Goal: Information Seeking & Learning: Check status

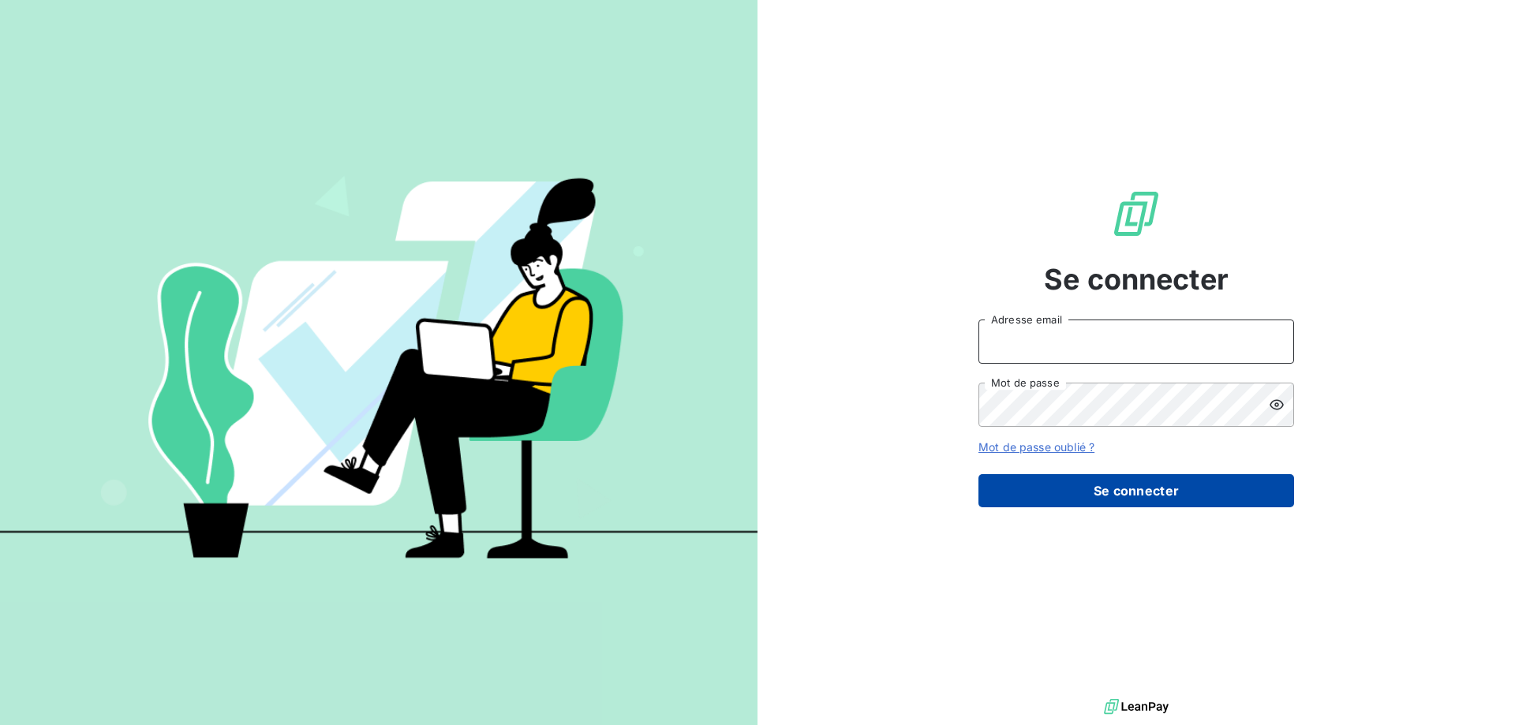
type input "[EMAIL_ADDRESS][DOMAIN_NAME]"
click at [1124, 487] on button "Se connecter" at bounding box center [1136, 490] width 316 height 33
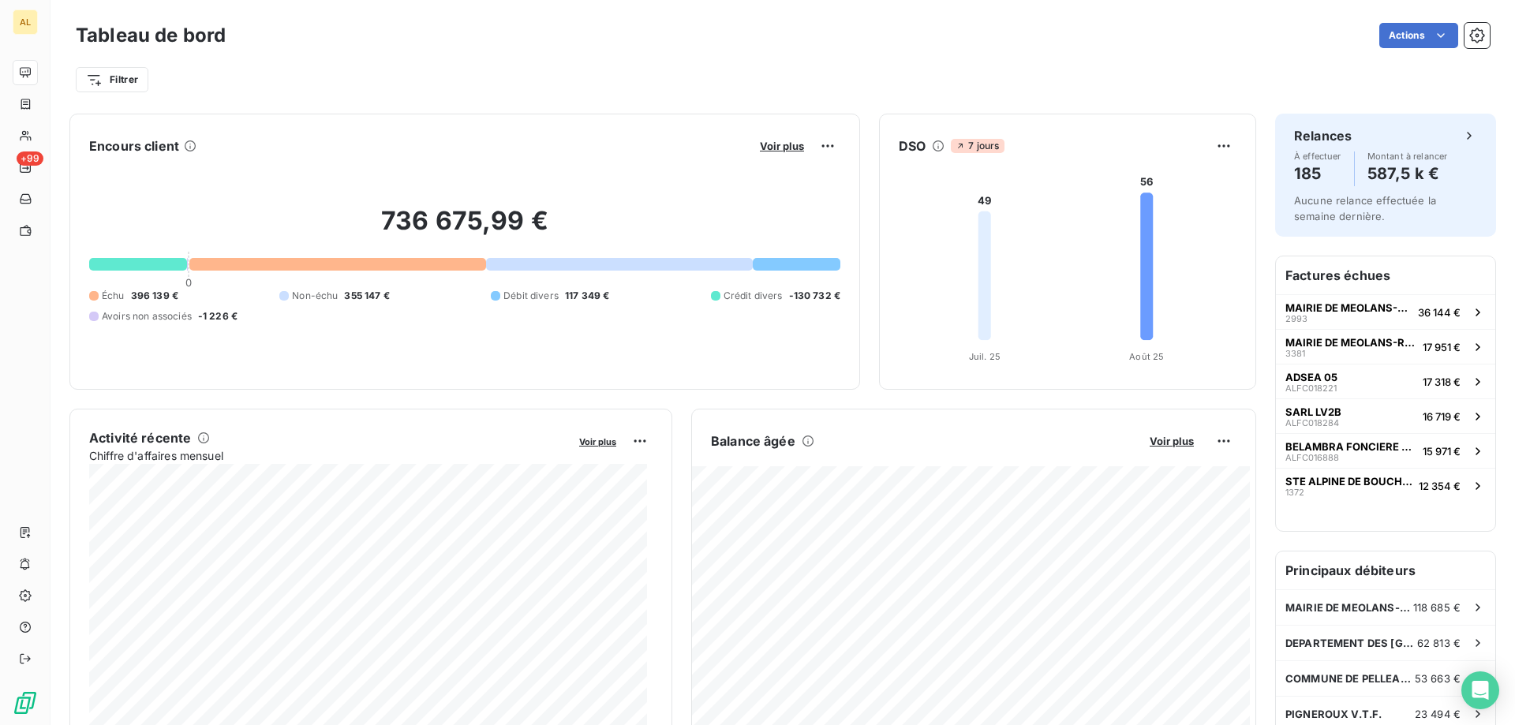
click at [634, 195] on div "736 675,99 € 0 Échu 396 139 € Non-échu 355 147 € Débit divers 117 349 € Crédit …" at bounding box center [464, 264] width 751 height 211
drag, startPoint x: 1349, startPoint y: 307, endPoint x: 1365, endPoint y: 303, distance: 16.3
click at [1365, 303] on span "MAIRIE DE MEOLANS-REVEL" at bounding box center [1348, 307] width 126 height 13
click at [1353, 305] on span "MAIRIE DE MEOLANS-REVEL" at bounding box center [1348, 307] width 126 height 13
drag, startPoint x: 60, startPoint y: 1, endPoint x: 1213, endPoint y: 54, distance: 1154.8
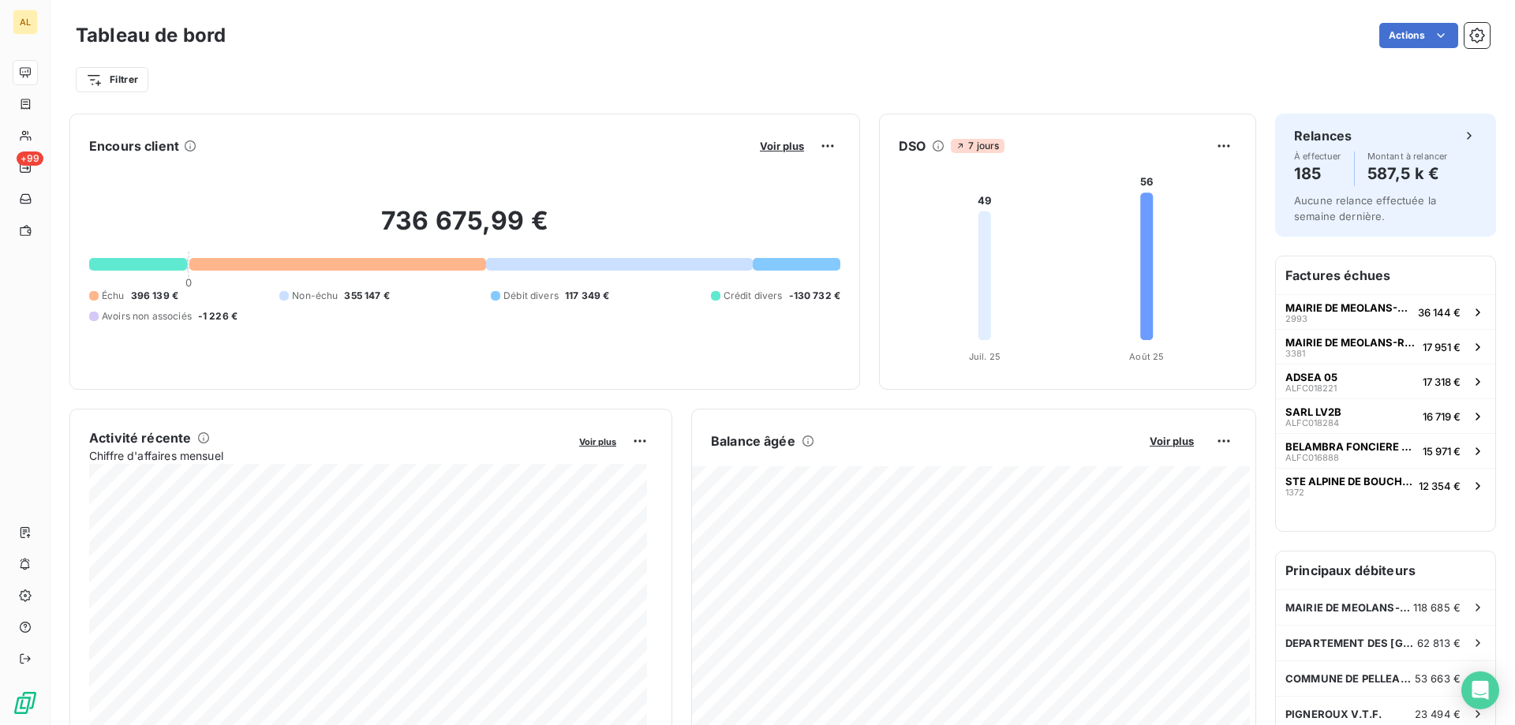
click at [1213, 54] on div "Filtrer" at bounding box center [783, 73] width 1414 height 43
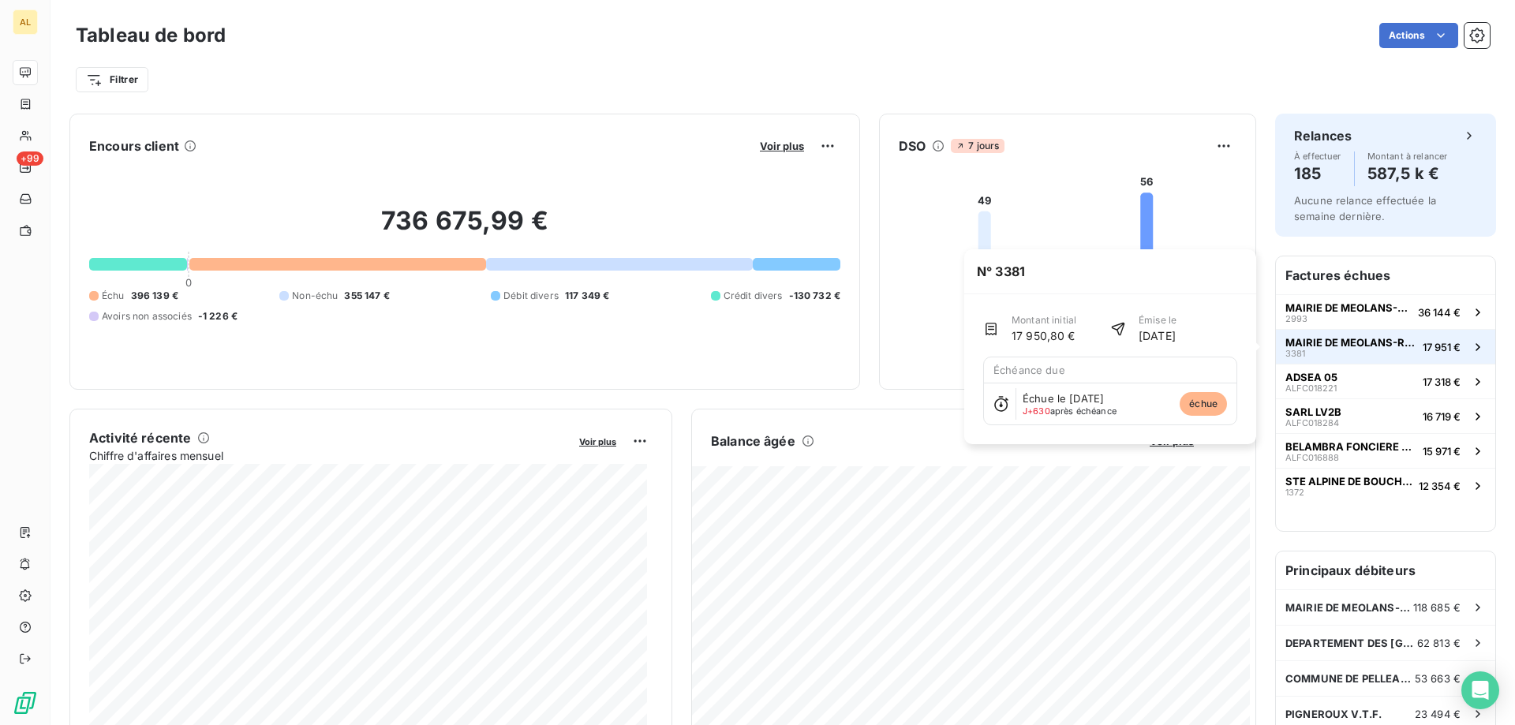
click at [1354, 341] on span "MAIRIE DE MEOLANS-REVEL" at bounding box center [1350, 342] width 131 height 13
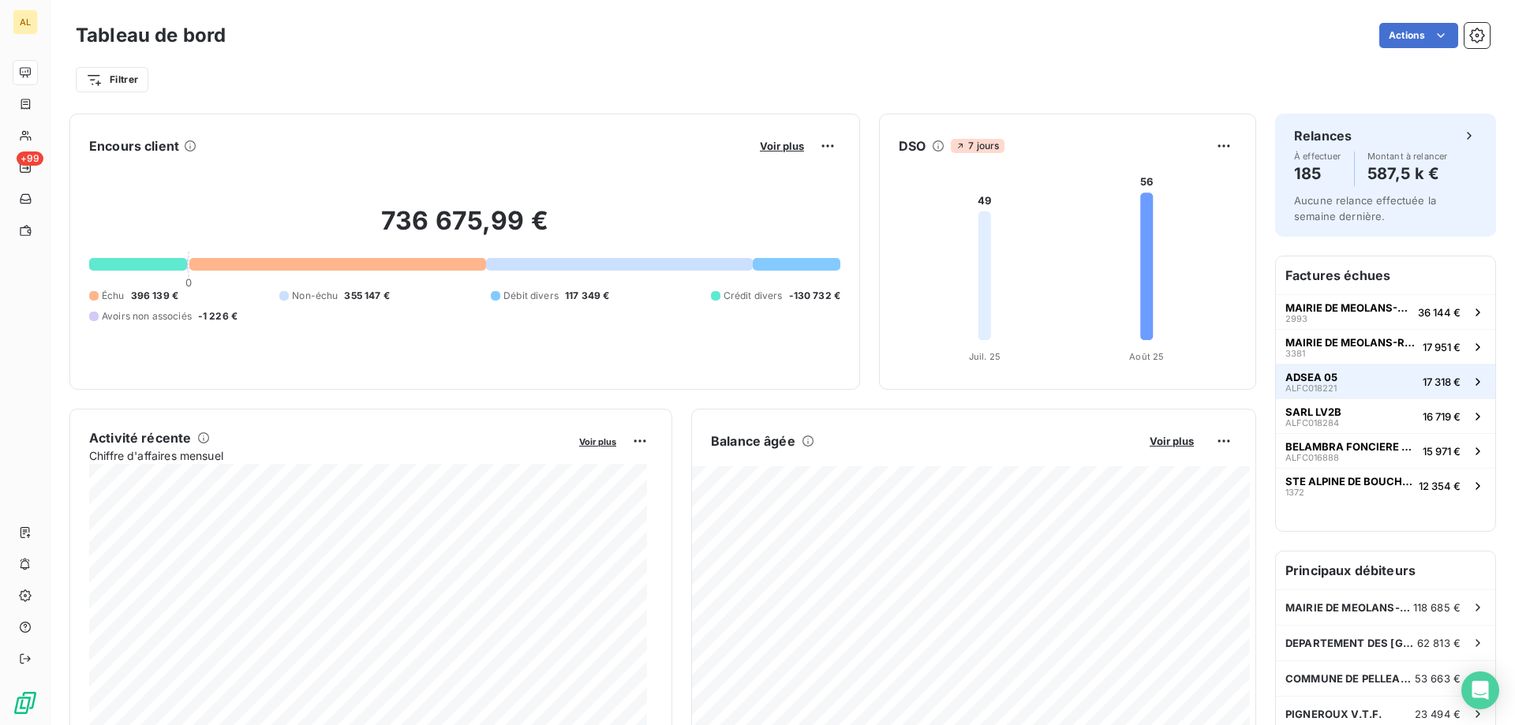
click at [1330, 378] on button "ADSEA 05 ALFC018221 17 318 €" at bounding box center [1385, 381] width 219 height 35
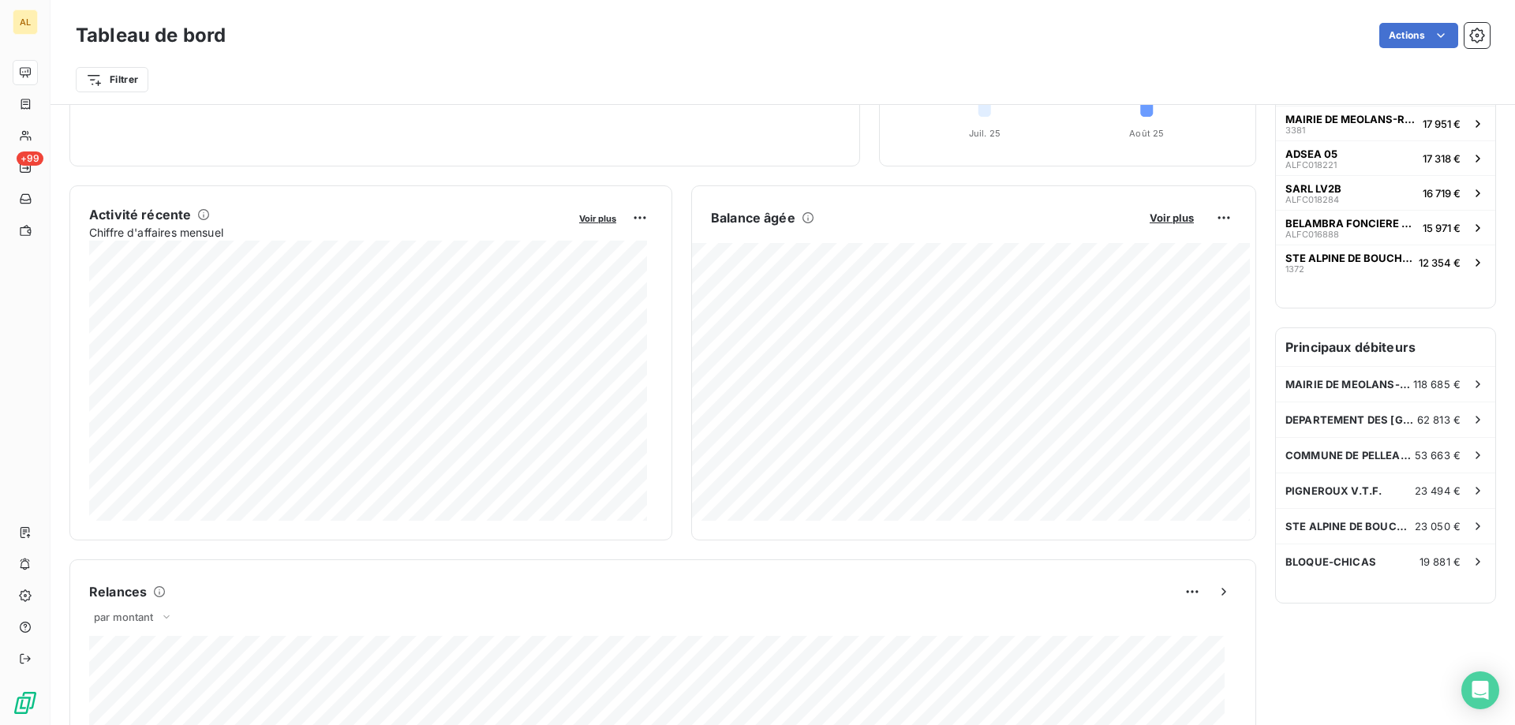
scroll to position [237, 0]
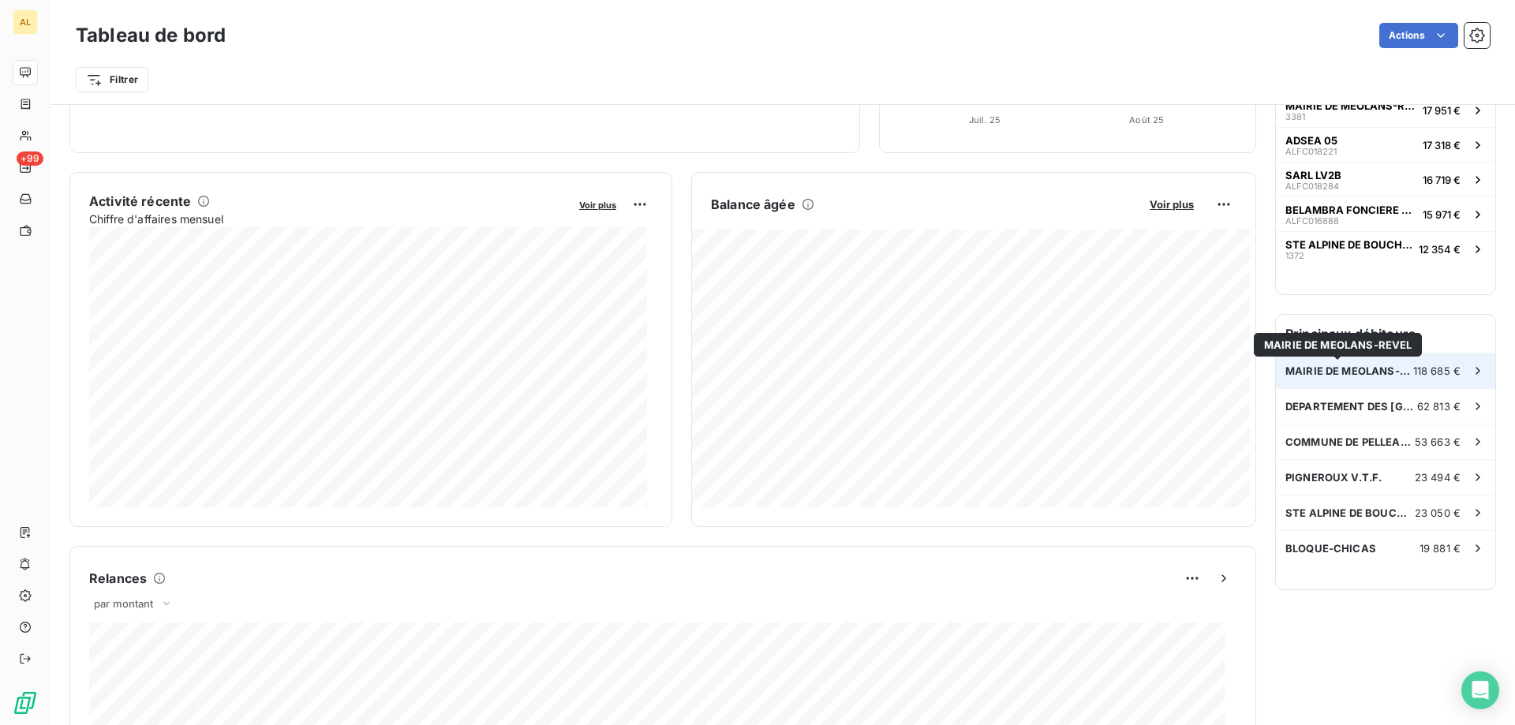
click at [1316, 372] on span "MAIRIE DE MEOLANS-REVEL" at bounding box center [1349, 371] width 128 height 13
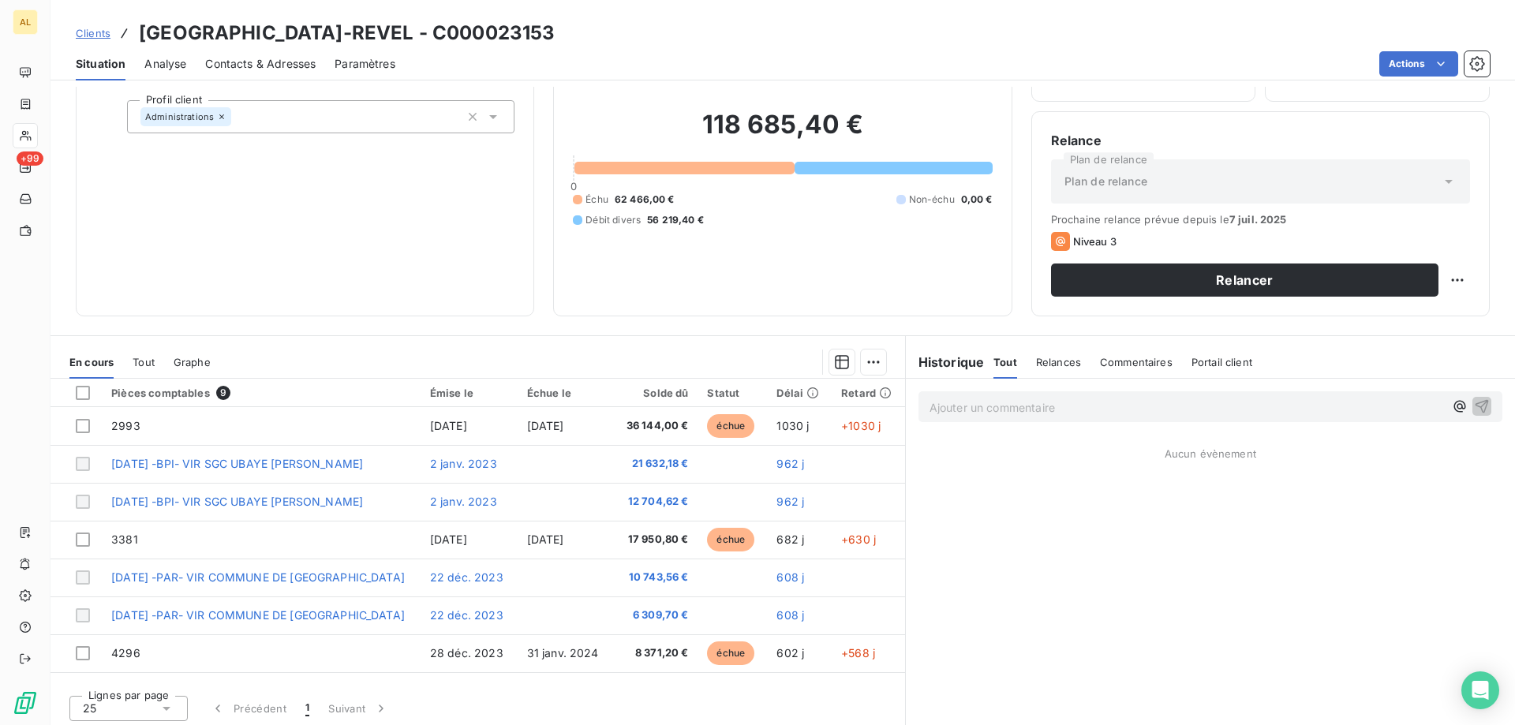
scroll to position [100, 0]
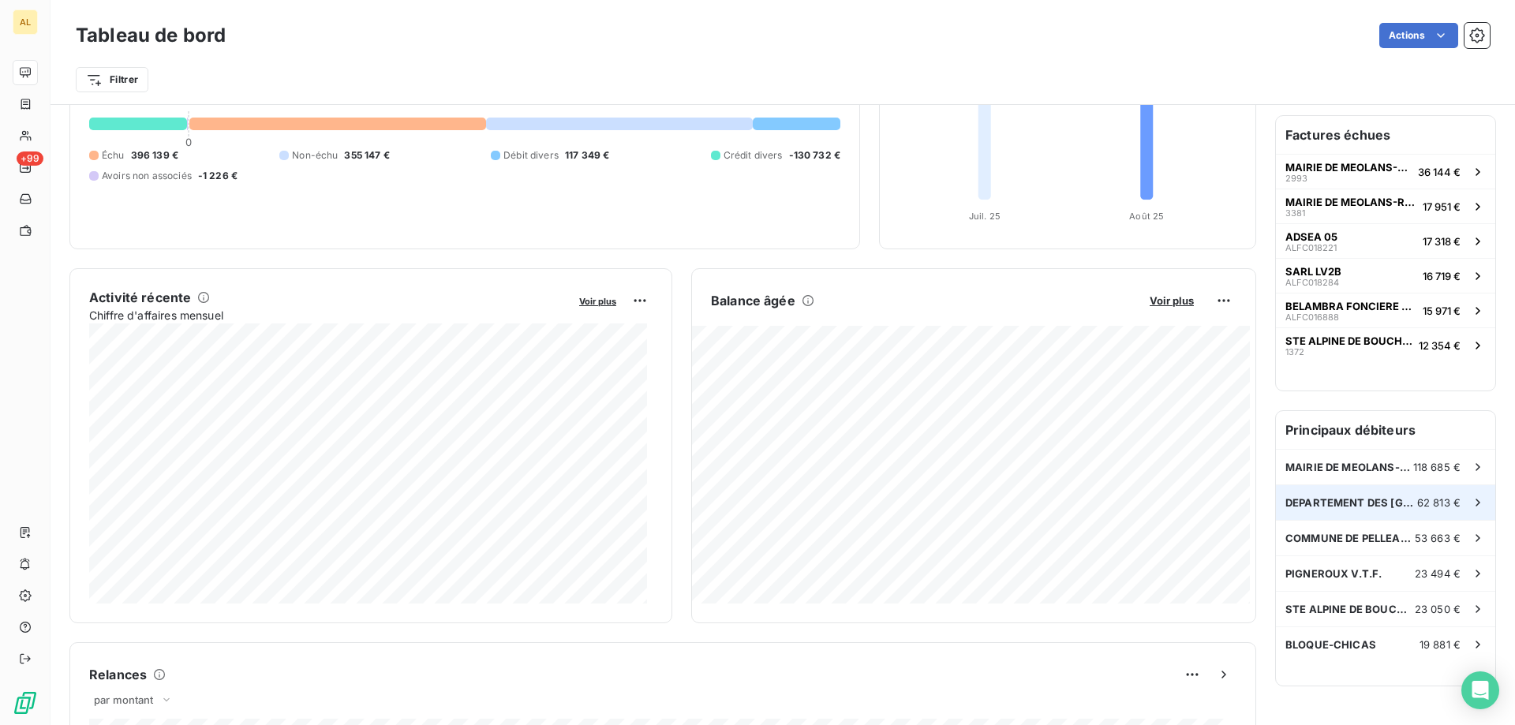
scroll to position [159, 0]
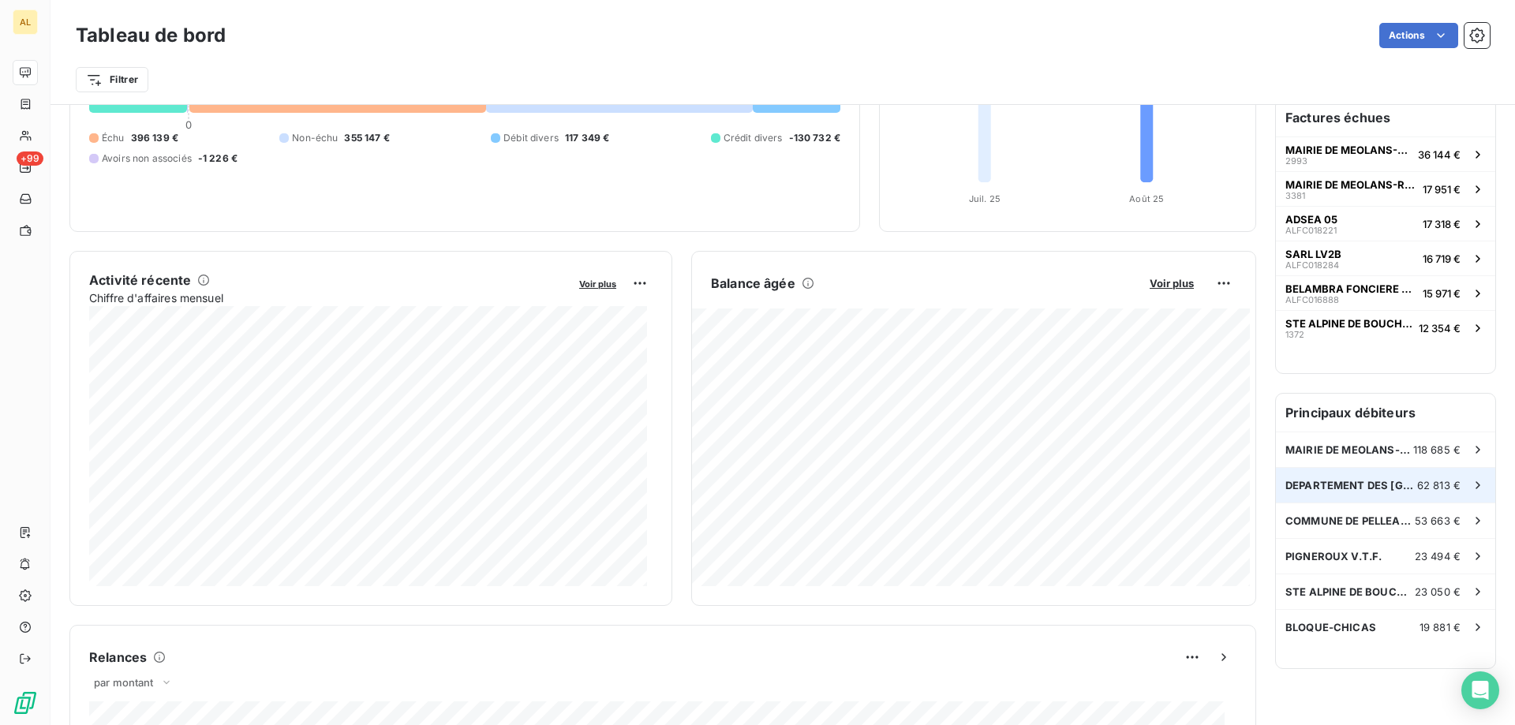
click at [1348, 480] on span "DEPARTEMENT DES HAUTES ALPES" at bounding box center [1351, 485] width 132 height 13
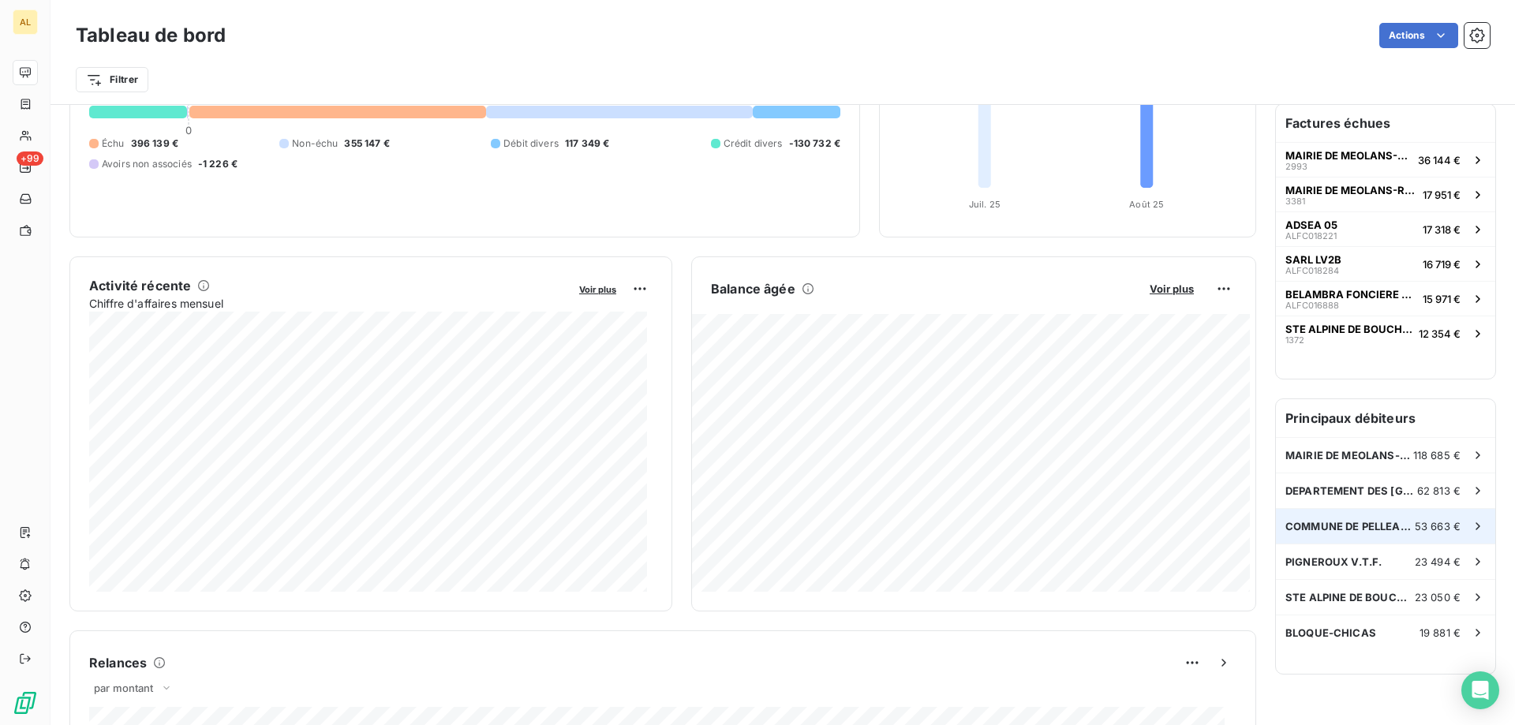
scroll to position [159, 0]
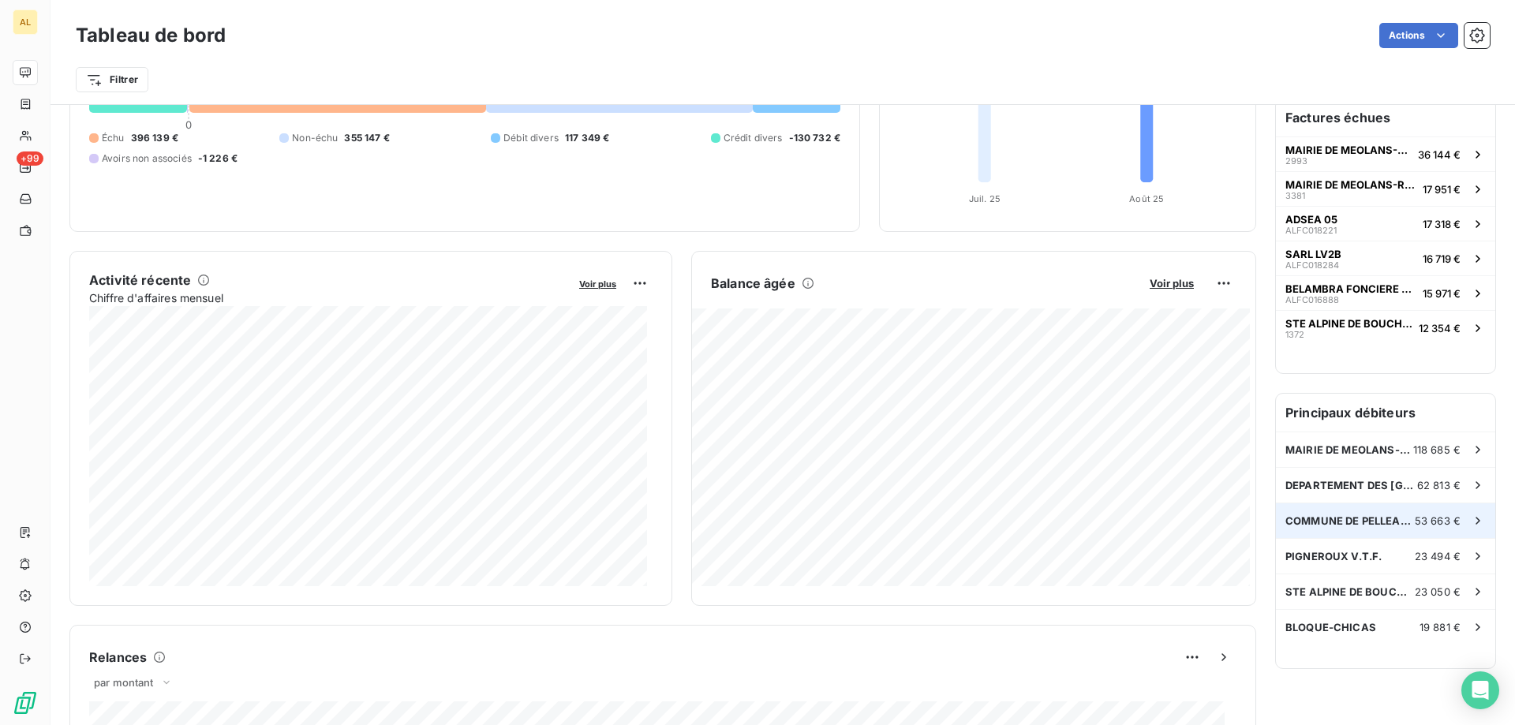
click at [1364, 518] on span "COMMUNE DE PELLEAUTIER" at bounding box center [1349, 520] width 129 height 13
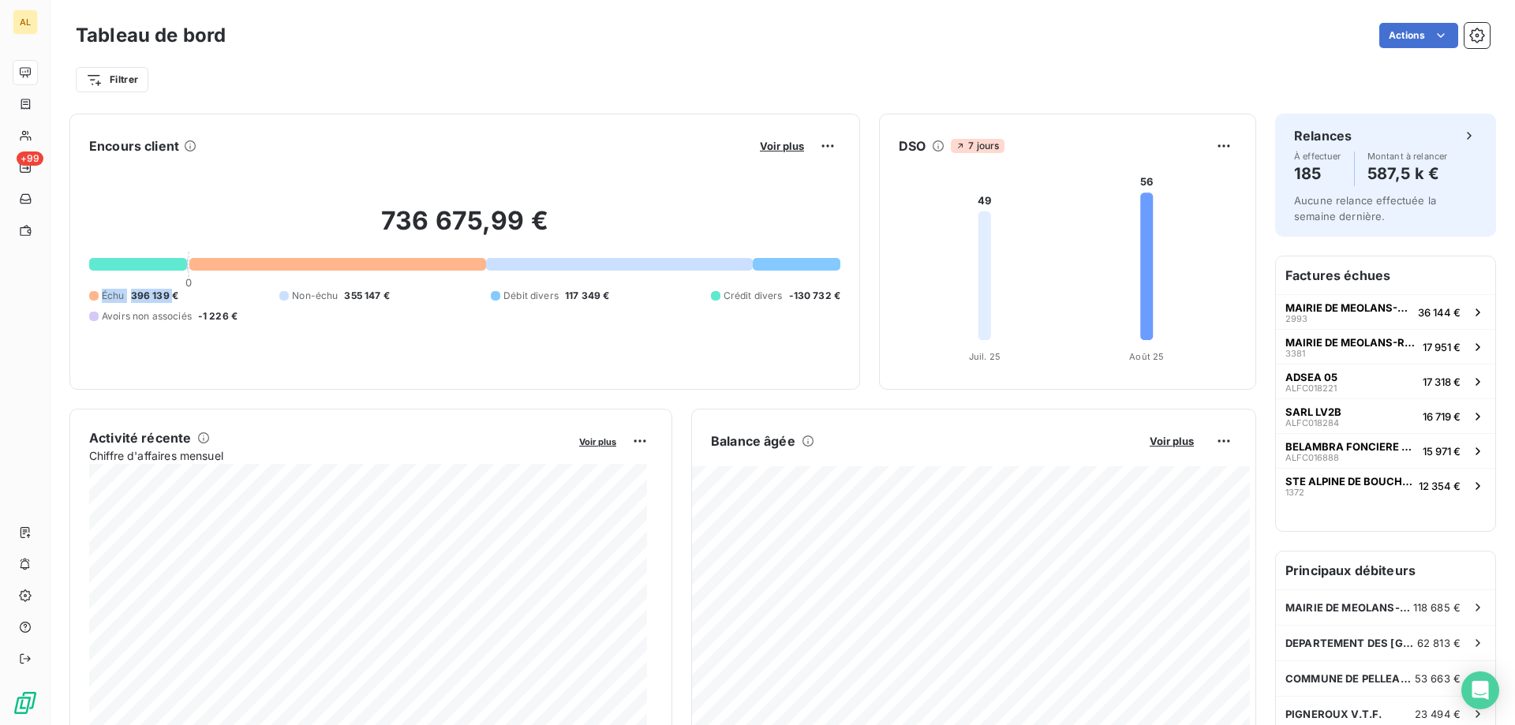
drag, startPoint x: 103, startPoint y: 292, endPoint x: 171, endPoint y: 289, distance: 67.9
click at [171, 289] on div "Échu 396 139 €" at bounding box center [133, 296] width 89 height 14
drag, startPoint x: 381, startPoint y: 209, endPoint x: 567, endPoint y: 204, distance: 185.5
click at [567, 204] on div "736 675,99 € 0 Échu 396 139 € Non-échu 355 147 € Débit divers 117 349 € Crédit …" at bounding box center [464, 264] width 751 height 211
drag, startPoint x: 133, startPoint y: 297, endPoint x: 181, endPoint y: 290, distance: 47.8
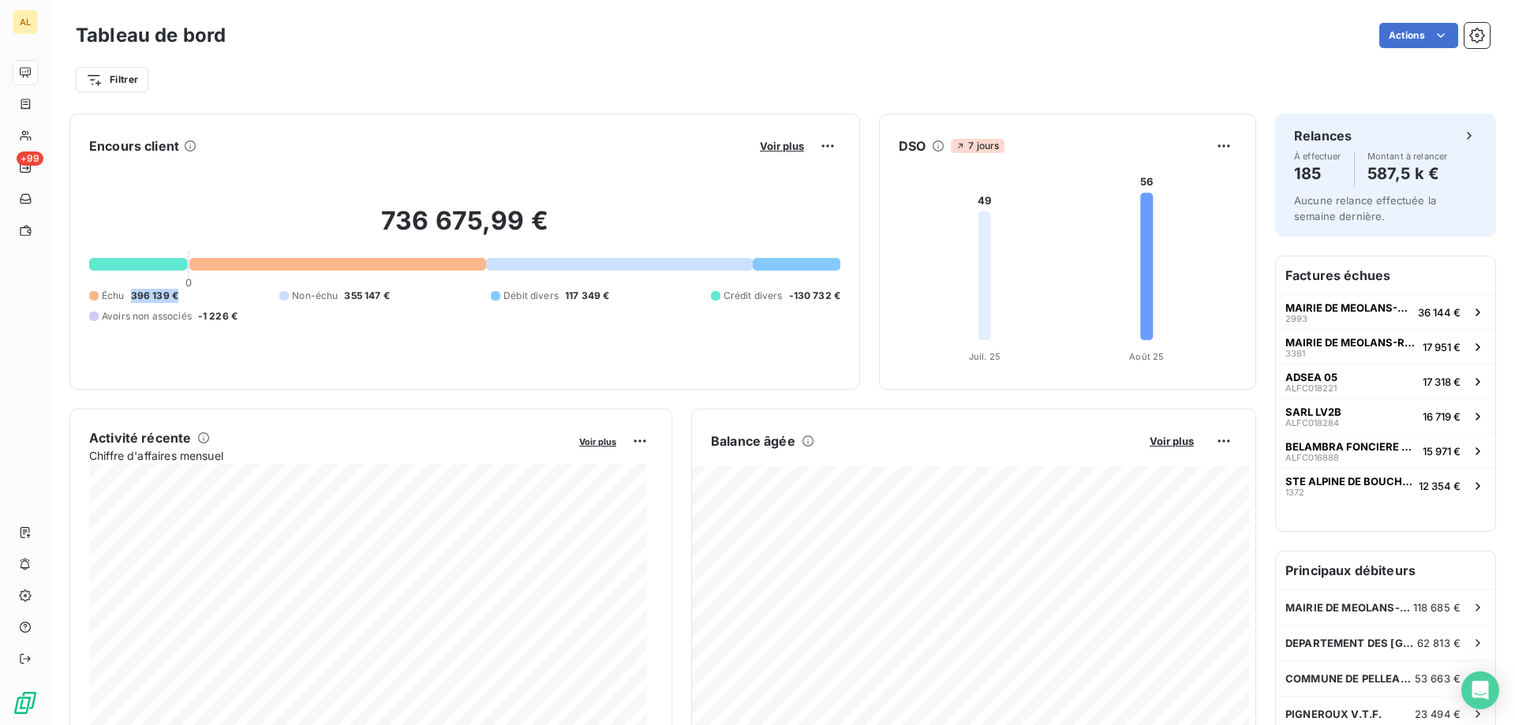
click at [181, 290] on div "Échu 396 139 € Non-échu 355 147 € Débit divers 117 349 € Crédit divers -130 732…" at bounding box center [464, 306] width 751 height 35
click at [311, 341] on div "736 675,99 € 0 Échu 396 139 € Non-échu 355 147 € Débit divers 117 349 € Crédit …" at bounding box center [464, 264] width 751 height 211
